Goal: Use online tool/utility: Utilize a website feature to perform a specific function

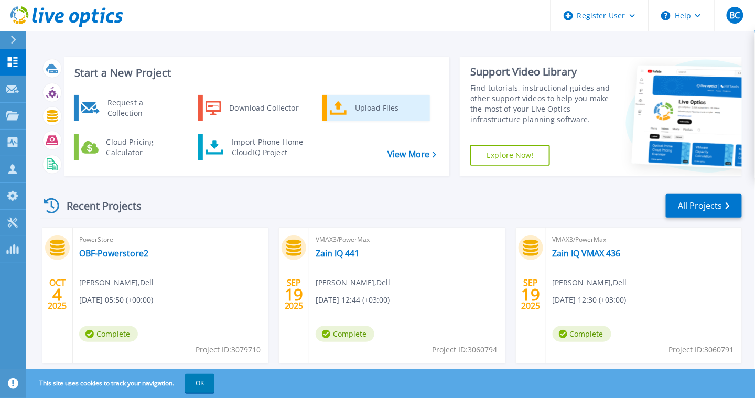
click at [365, 113] on div "Upload Files" at bounding box center [389, 108] width 78 height 21
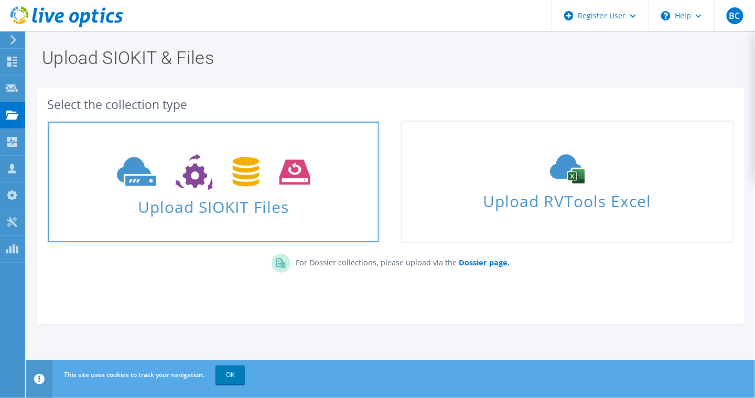
click at [294, 197] on span "Upload SIOKIT Files" at bounding box center [213, 203] width 331 height 23
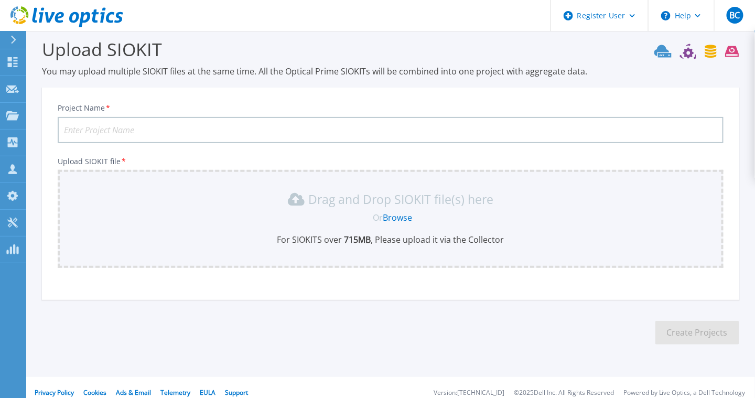
scroll to position [19, 0]
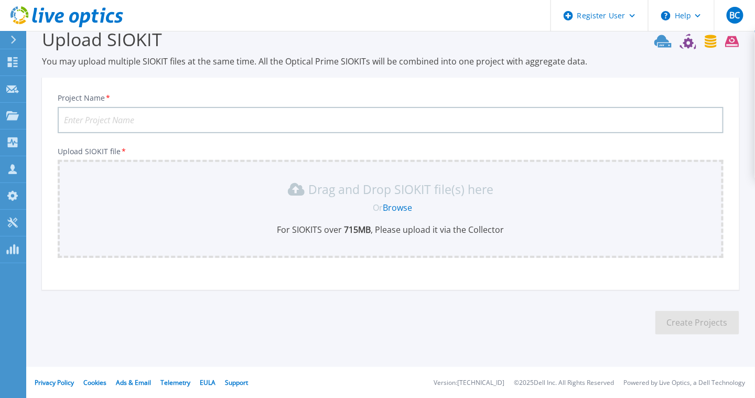
click at [225, 114] on input "Project Name *" at bounding box center [391, 120] width 666 height 26
type input "JKB"
click at [400, 202] on link "Browse" at bounding box center [397, 208] width 29 height 12
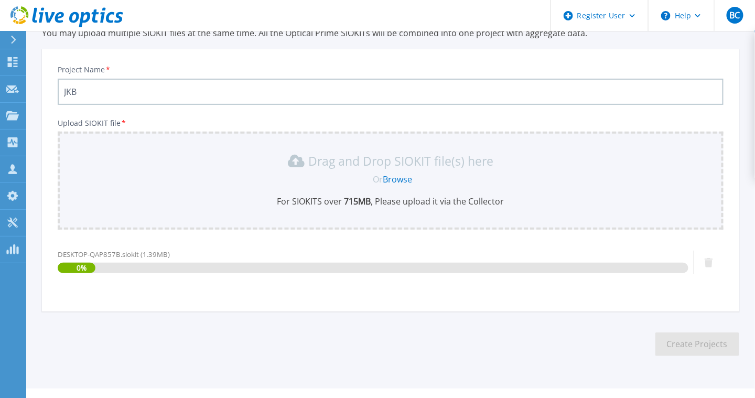
scroll to position [69, 0]
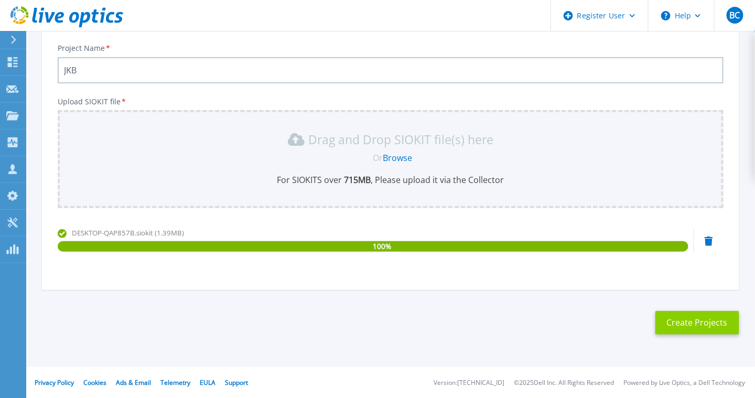
click at [686, 322] on button "Create Projects" at bounding box center [697, 323] width 84 height 24
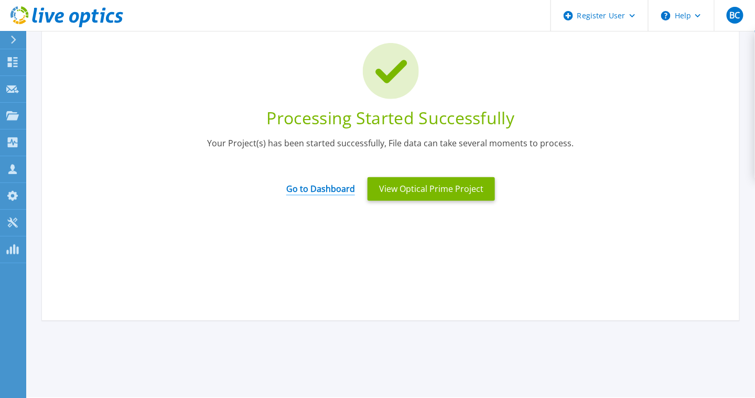
click at [323, 187] on link "Go to Dashboard" at bounding box center [320, 185] width 69 height 20
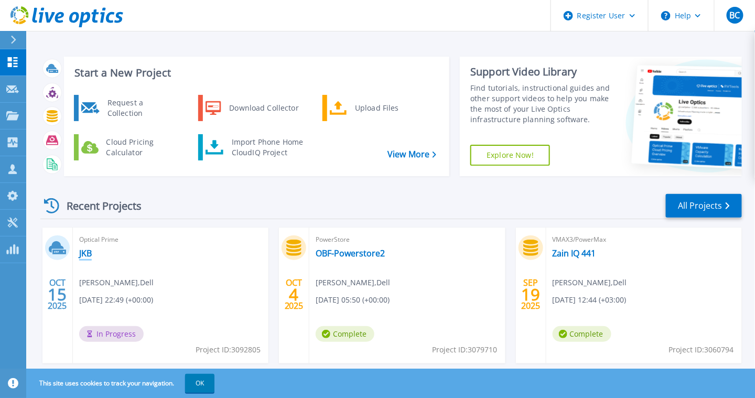
click at [84, 255] on link "JKB" at bounding box center [85, 253] width 13 height 10
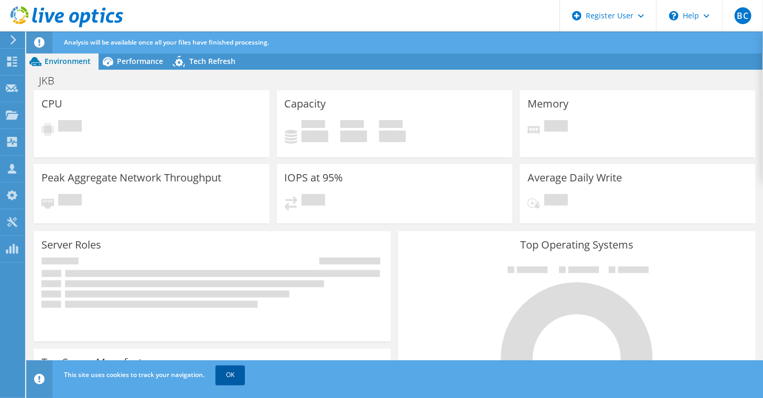
click at [222, 375] on link "OK" at bounding box center [230, 374] width 29 height 19
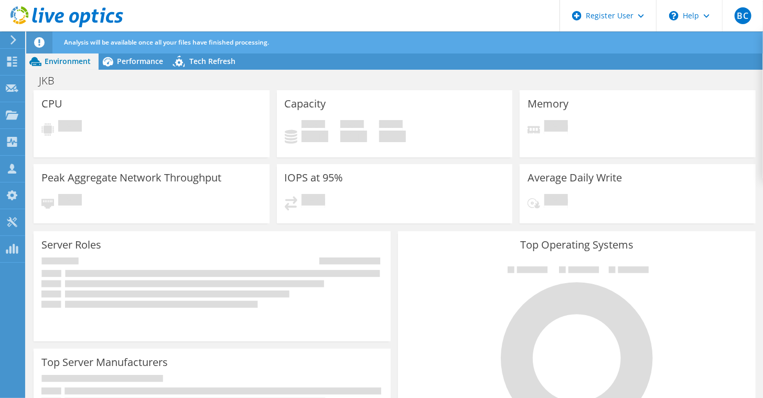
radio input "true"
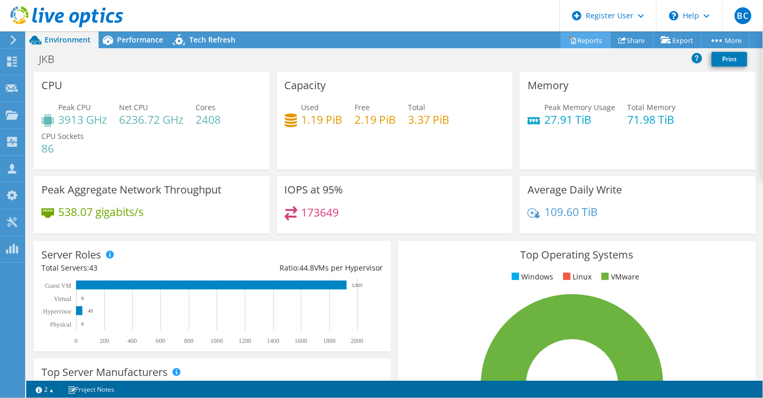
click at [584, 44] on link "Reports" at bounding box center [586, 40] width 50 height 16
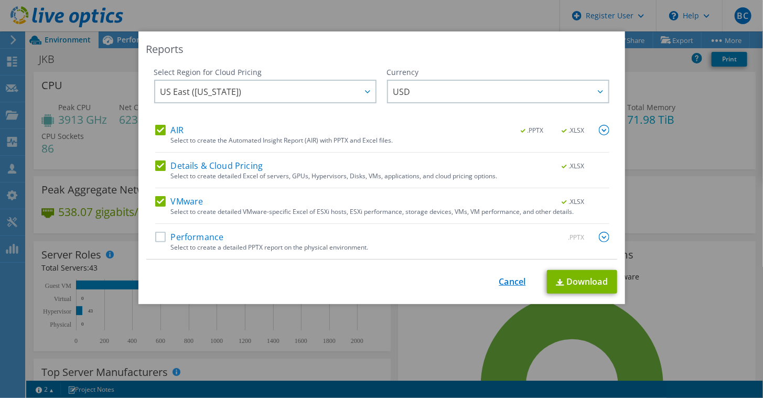
click at [505, 277] on link "Cancel" at bounding box center [512, 282] width 27 height 10
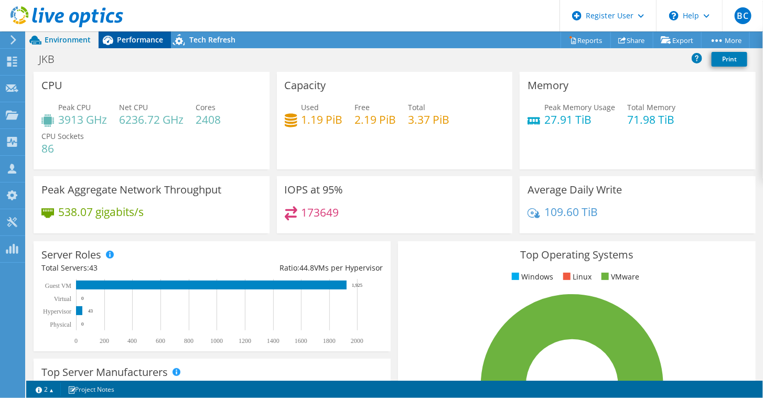
click at [136, 42] on span "Performance" at bounding box center [140, 40] width 46 height 10
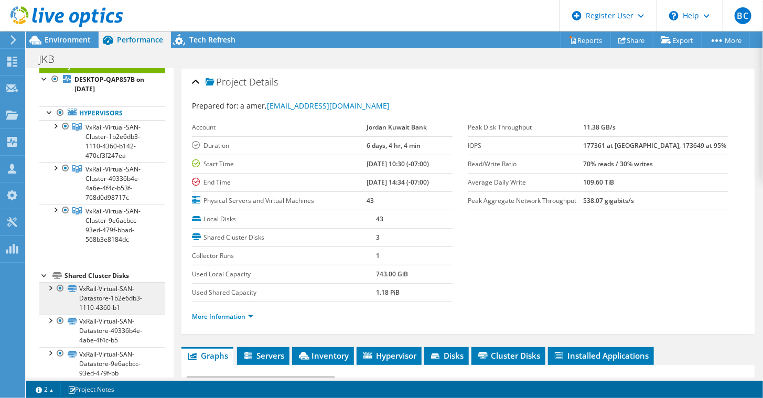
scroll to position [47, 0]
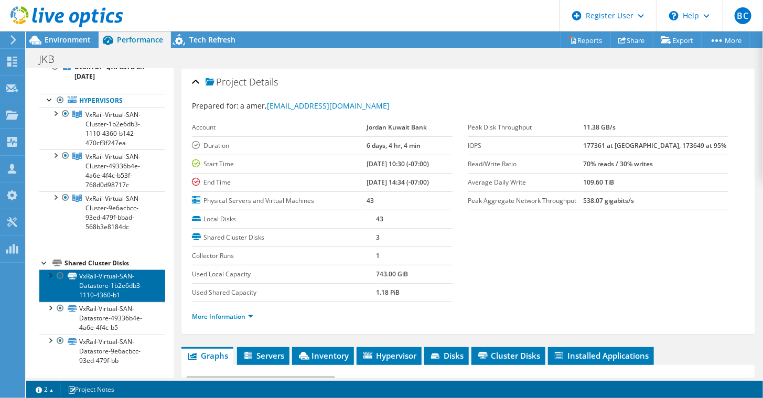
click at [128, 294] on link "VxRail-Virtual-SAN-Datastore-1b2e6db3-1110-4360-b1" at bounding box center [102, 286] width 126 height 33
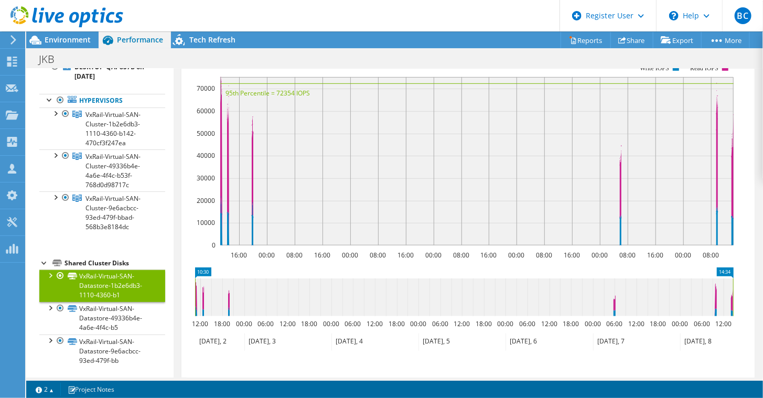
scroll to position [360, 0]
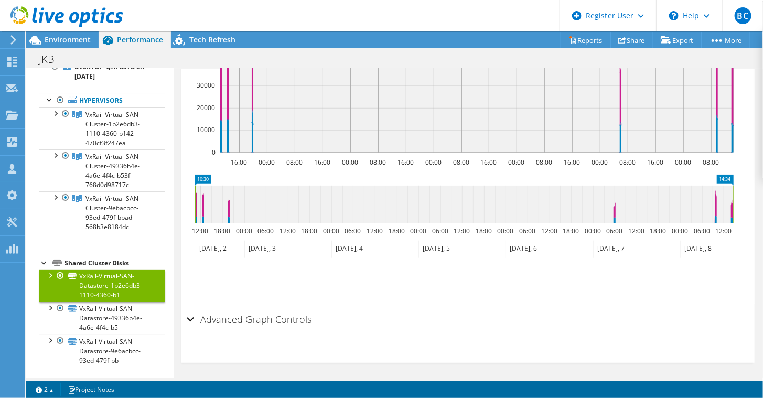
click at [188, 312] on div "Advanced Graph Controls" at bounding box center [468, 320] width 563 height 23
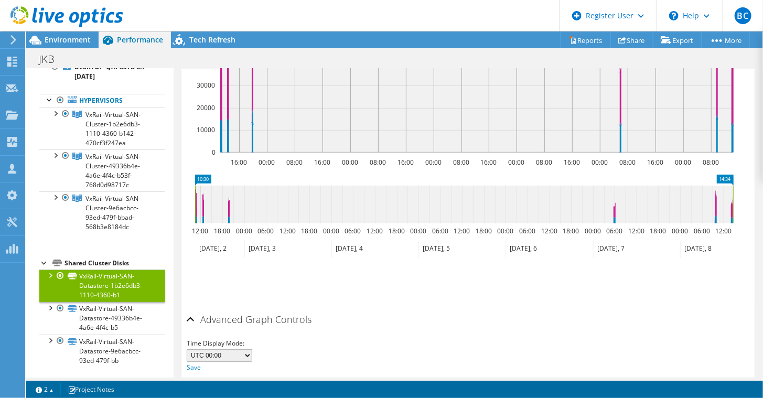
scroll to position [401, 0]
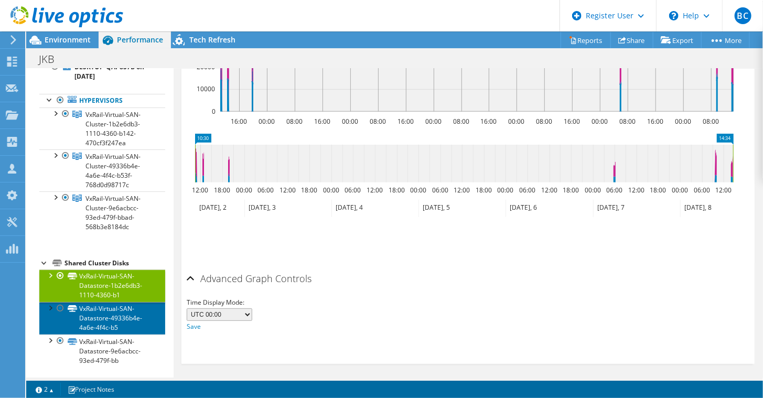
click at [114, 325] on link "VxRail-Virtual-SAN-Datastore-49336b4e-4a6e-4f4c-b5" at bounding box center [102, 318] width 126 height 33
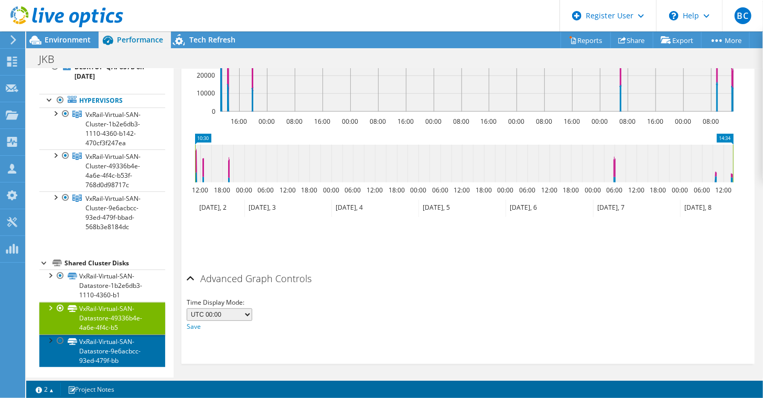
click at [122, 347] on link "VxRail-Virtual-SAN-Datastore-9e6acbcc-93ed-479f-bb" at bounding box center [102, 351] width 126 height 33
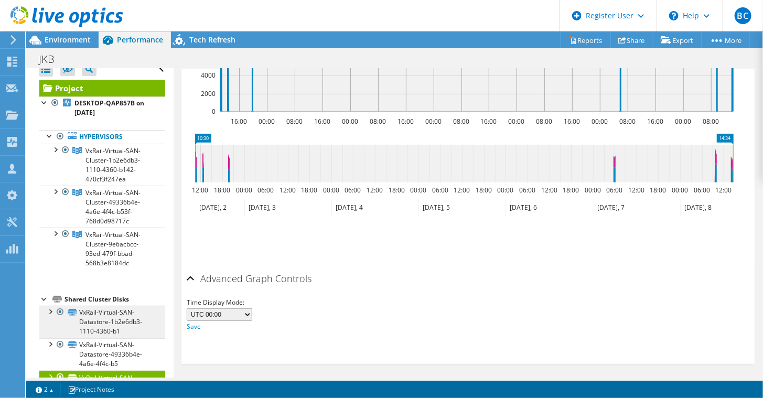
scroll to position [0, 0]
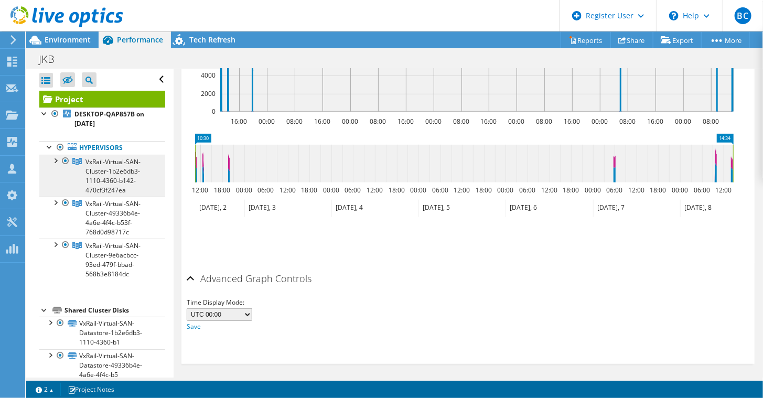
click at [116, 180] on span "VxRail-Virtual-SAN-Cluster-1b2e6db3-1110-4360-b142-470cf3f247ea" at bounding box center [112, 175] width 55 height 37
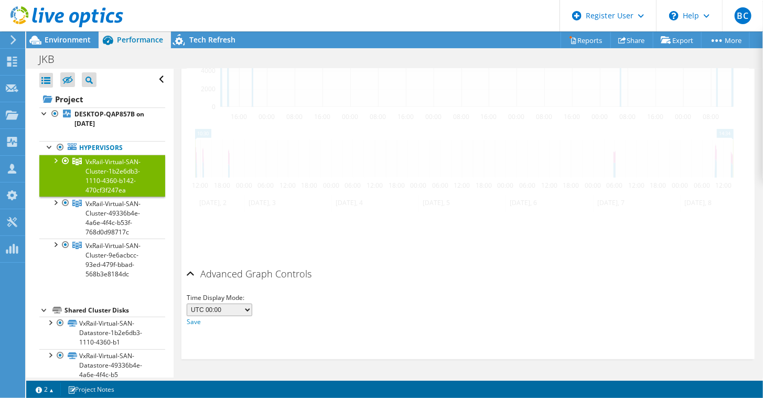
scroll to position [393, 0]
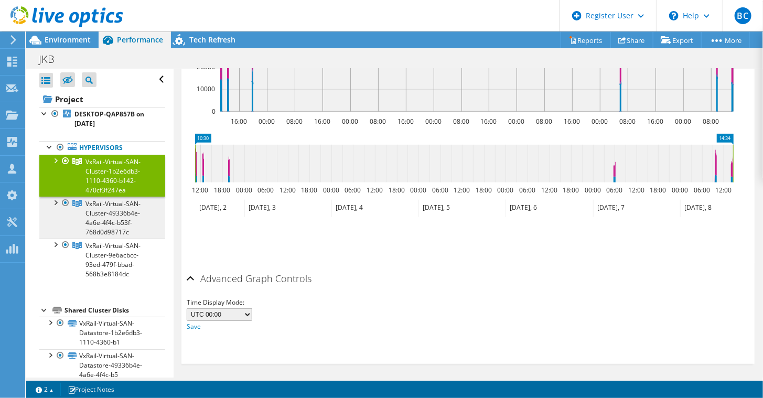
click at [128, 230] on span "VxRail-Virtual-SAN-Cluster-49336b4e-4a6e-4f4c-b53f-768d0d98717c" at bounding box center [112, 217] width 55 height 37
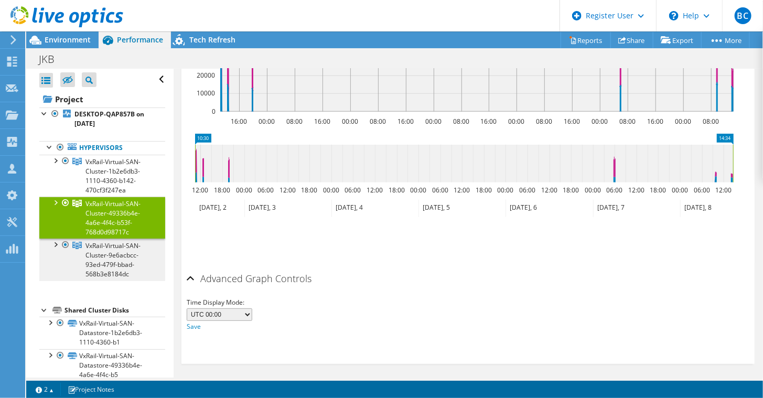
click at [126, 266] on span "VxRail-Virtual-SAN-Cluster-9e6acbcc-93ed-479f-bbad-568b3e8184dc" at bounding box center [112, 259] width 55 height 37
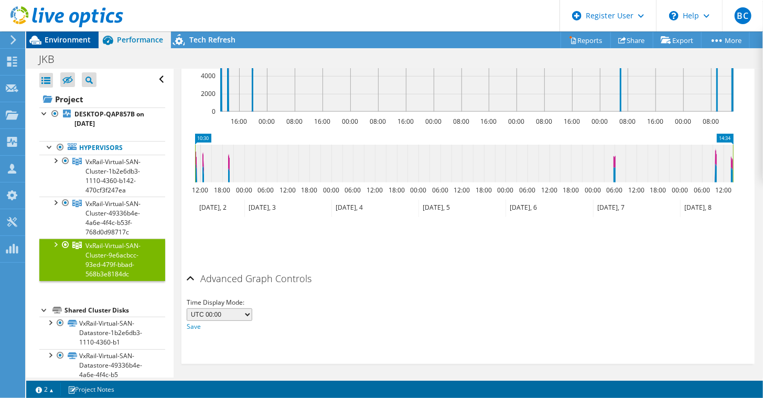
click at [68, 43] on span "Environment" at bounding box center [68, 40] width 46 height 10
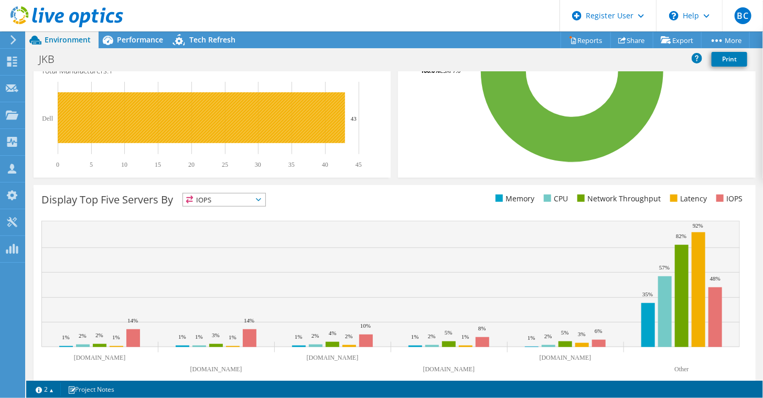
scroll to position [330, 0]
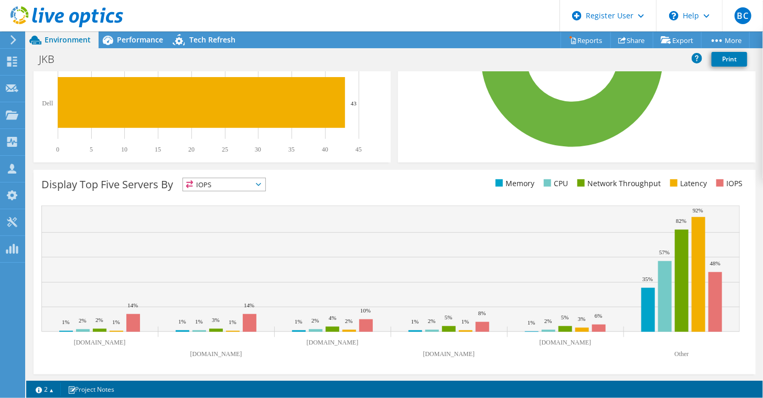
click at [229, 190] on div "Display Top Five Servers By IOPS IOPS" at bounding box center [217, 186] width 353 height 17
click at [232, 184] on span "IOPS" at bounding box center [224, 184] width 82 height 13
click at [321, 198] on div "Display Top Five Servers By IOPS IOPS" at bounding box center [395, 272] width 722 height 205
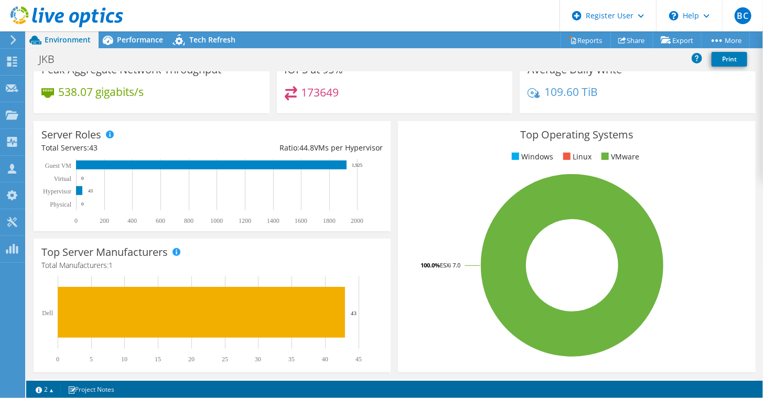
scroll to position [0, 0]
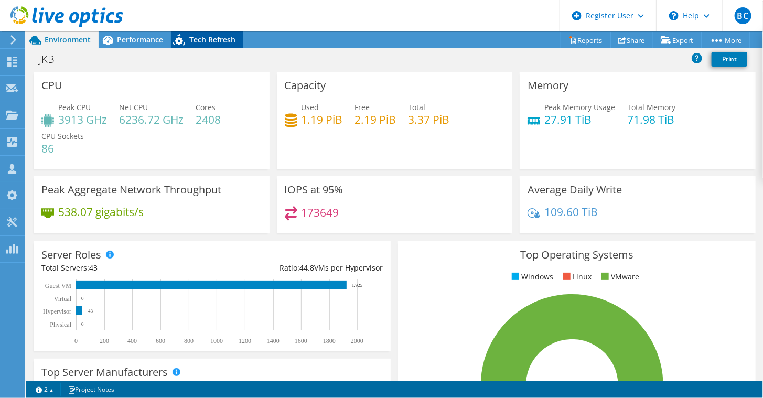
click at [196, 35] on span "Tech Refresh" at bounding box center [212, 40] width 46 height 10
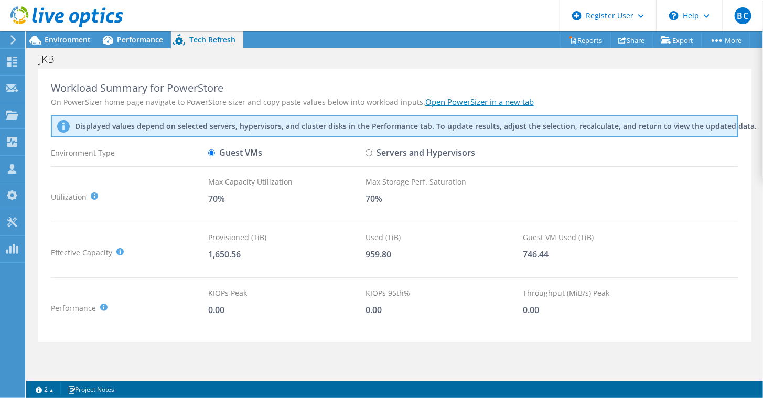
click at [370, 154] on input "Servers and Hypervisors" at bounding box center [368, 152] width 7 height 7
radio input "true"
click at [210, 153] on input "Guest VMs" at bounding box center [211, 152] width 7 height 7
radio input "true"
radio input "false"
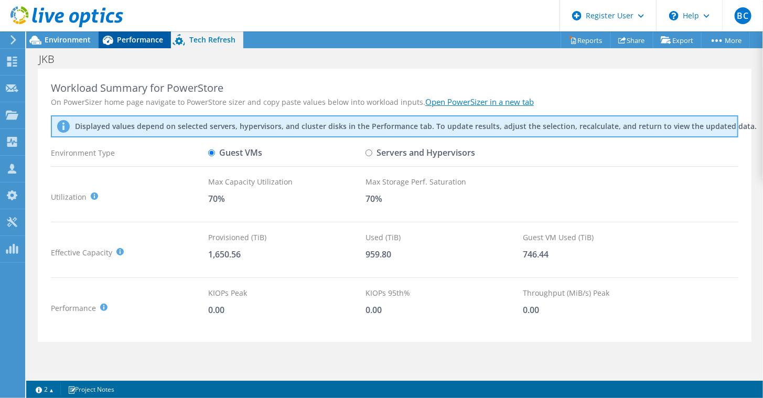
click at [145, 38] on span "Performance" at bounding box center [140, 40] width 46 height 10
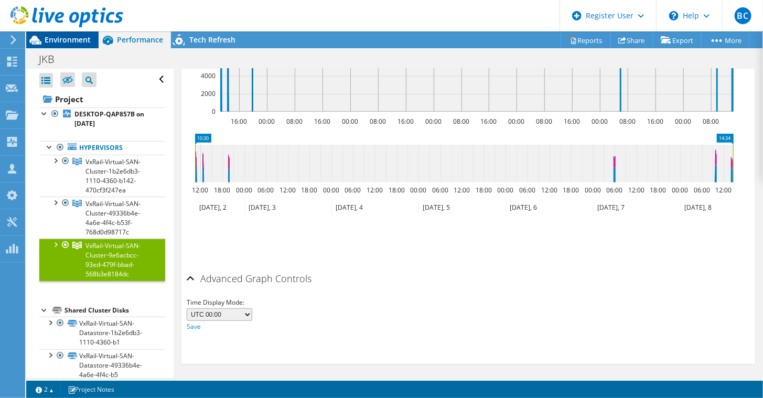
click at [58, 37] on span "Environment" at bounding box center [68, 40] width 46 height 10
